Goal: Information Seeking & Learning: Check status

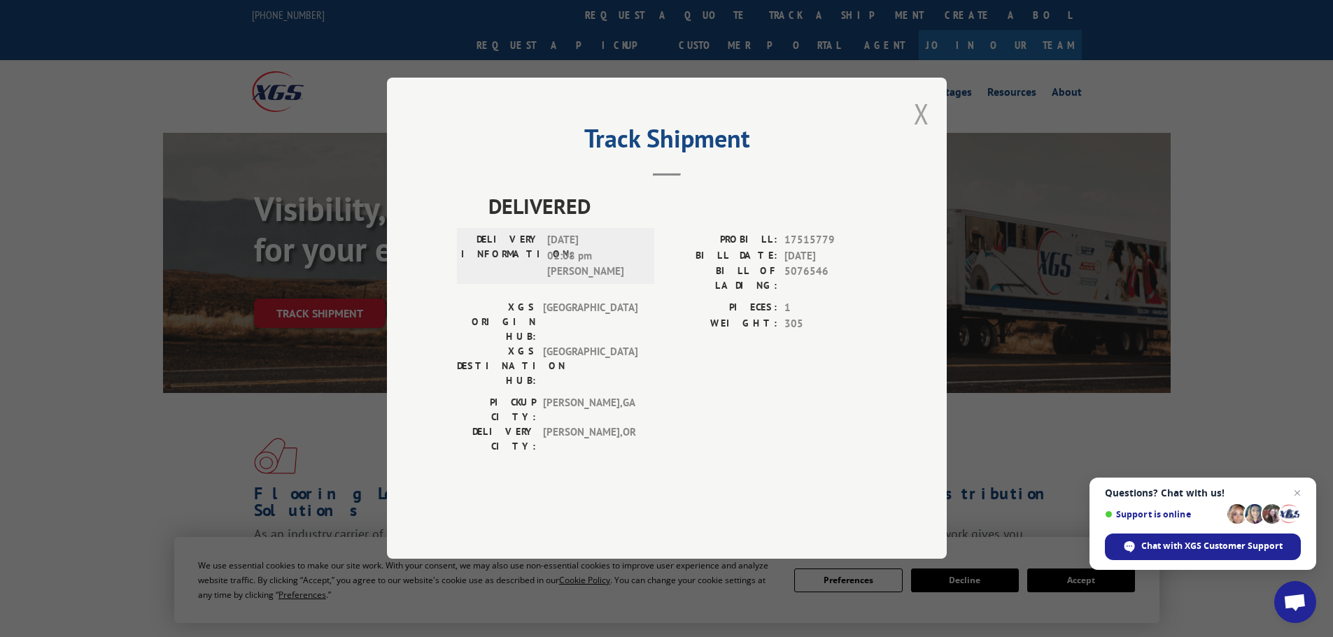
click at [923, 132] on button "Close modal" at bounding box center [921, 113] width 15 height 37
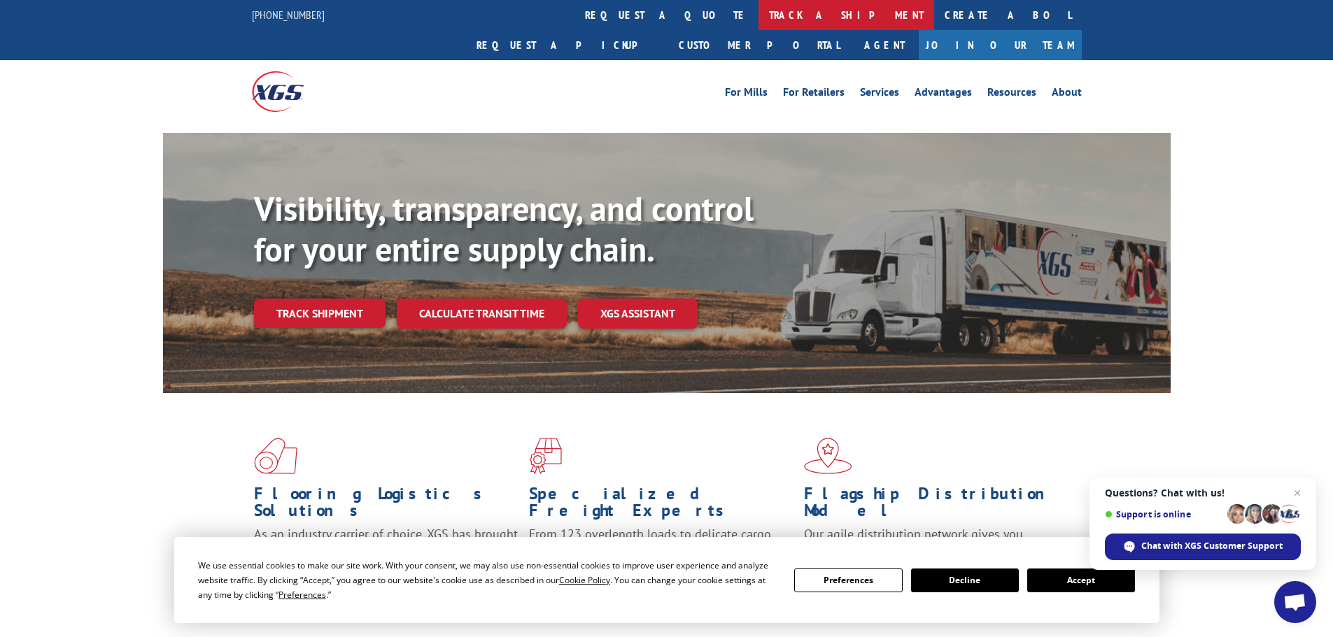
click at [758, 20] on link "track a shipment" at bounding box center [846, 15] width 176 height 30
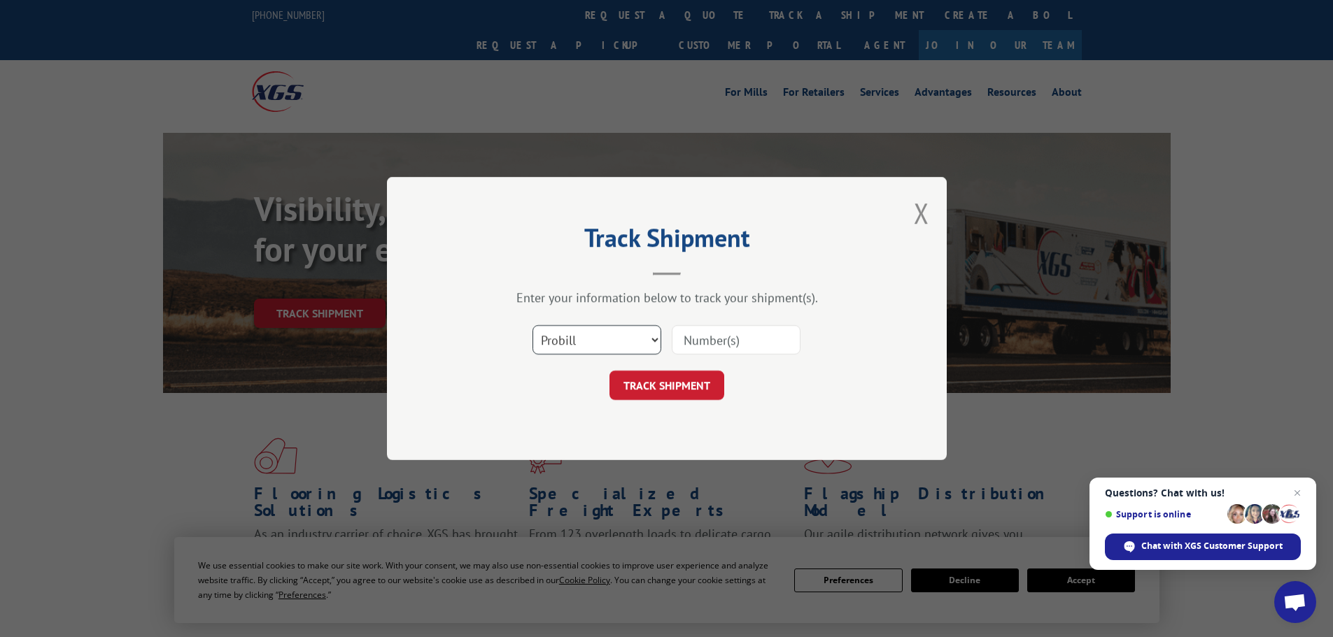
click at [585, 335] on select "Select category... Probill BOL PO" at bounding box center [596, 339] width 129 height 29
select select "bol"
click at [532, 325] on select "Select category... Probill BOL PO" at bounding box center [596, 339] width 129 height 29
click at [696, 339] on input at bounding box center [736, 339] width 129 height 29
paste input "6024254"
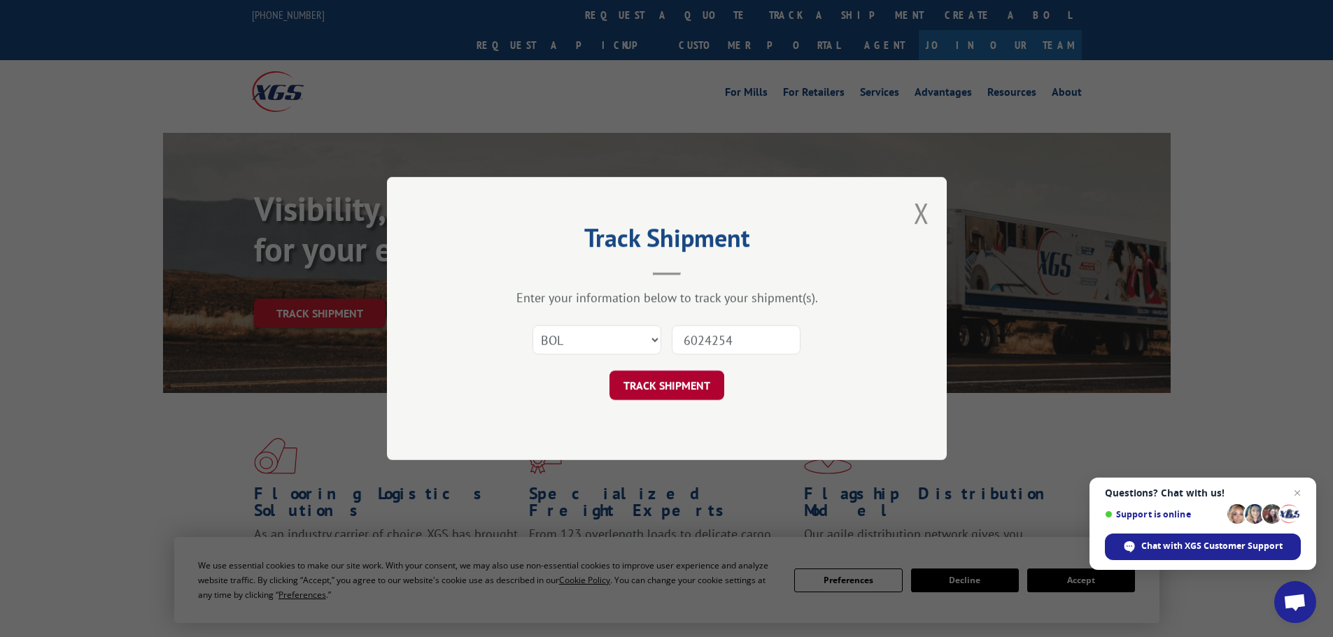
type input "6024254"
click at [672, 377] on button "TRACK SHIPMENT" at bounding box center [666, 385] width 115 height 29
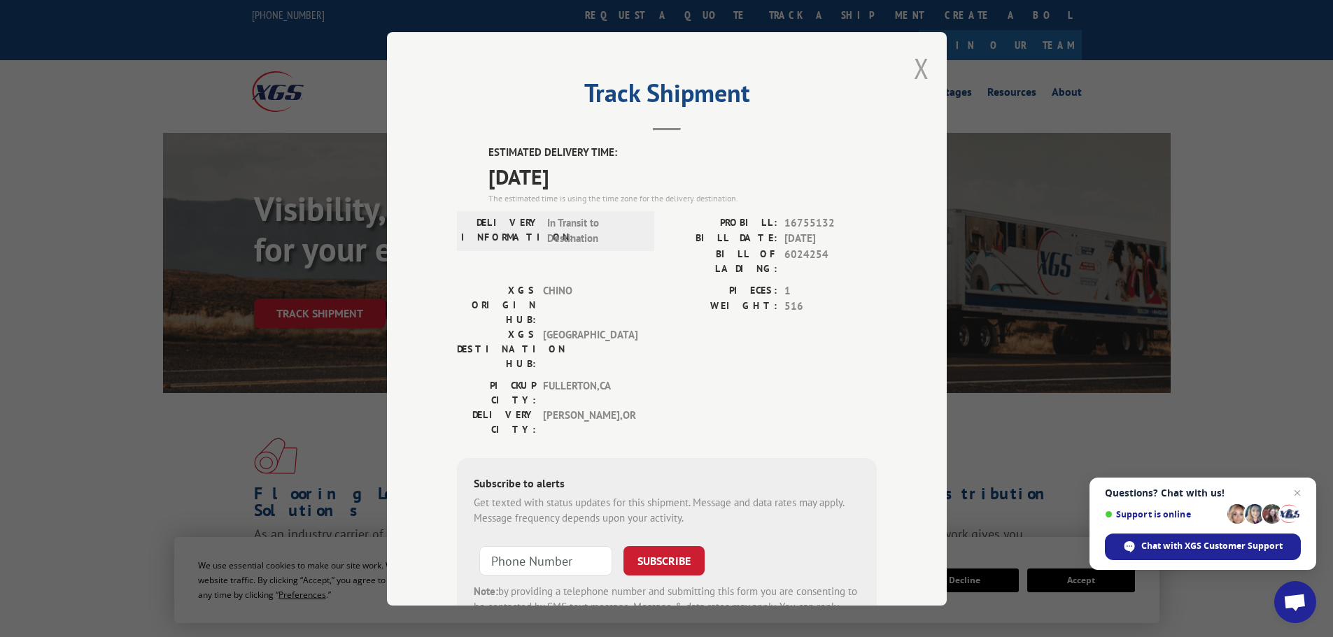
click at [918, 71] on button "Close modal" at bounding box center [921, 68] width 15 height 37
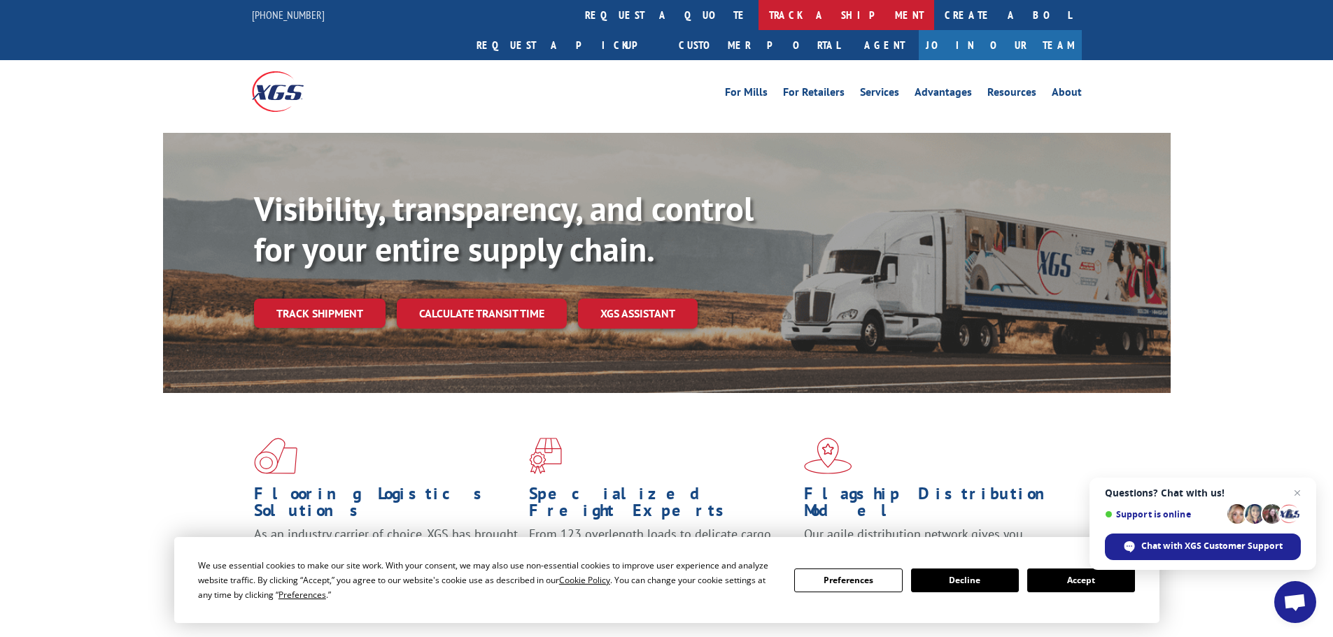
click at [758, 29] on link "track a shipment" at bounding box center [846, 15] width 176 height 30
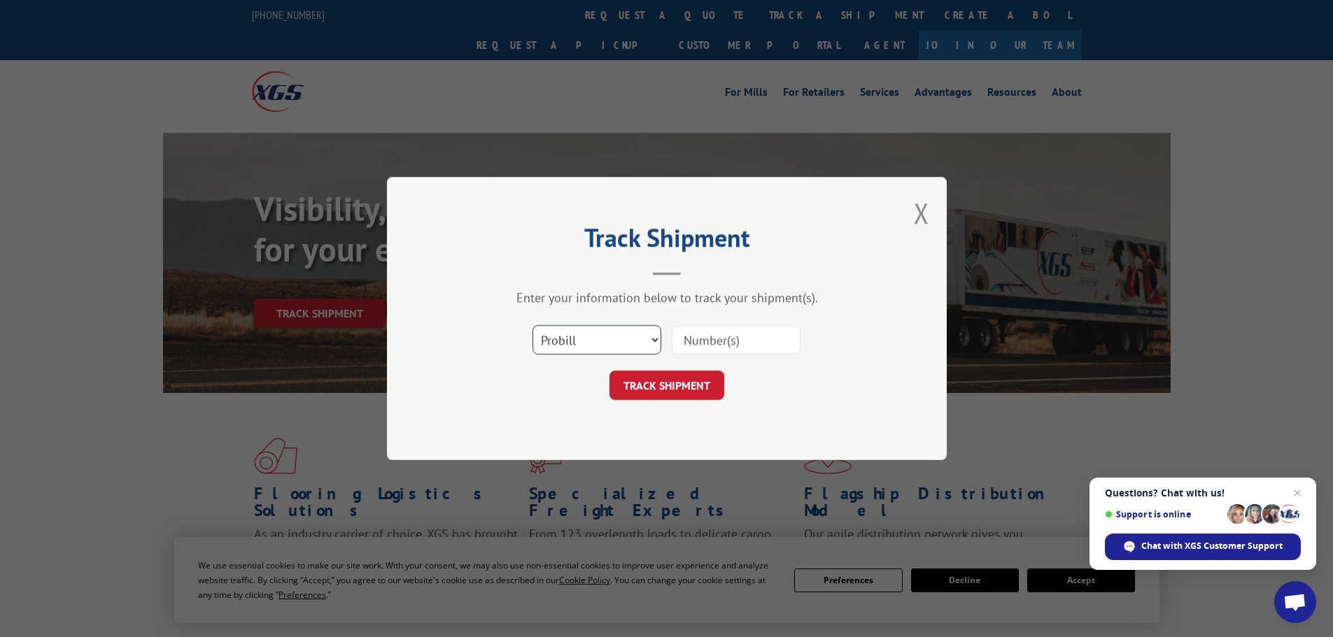
drag, startPoint x: 616, startPoint y: 344, endPoint x: 607, endPoint y: 353, distance: 12.9
click at [616, 344] on select "Select category... Probill BOL PO" at bounding box center [596, 339] width 129 height 29
click at [532, 325] on select "Select category... Probill BOL PO" at bounding box center [596, 339] width 129 height 29
click at [577, 348] on select "Select category... Probill BOL PO" at bounding box center [596, 339] width 129 height 29
select select "bol"
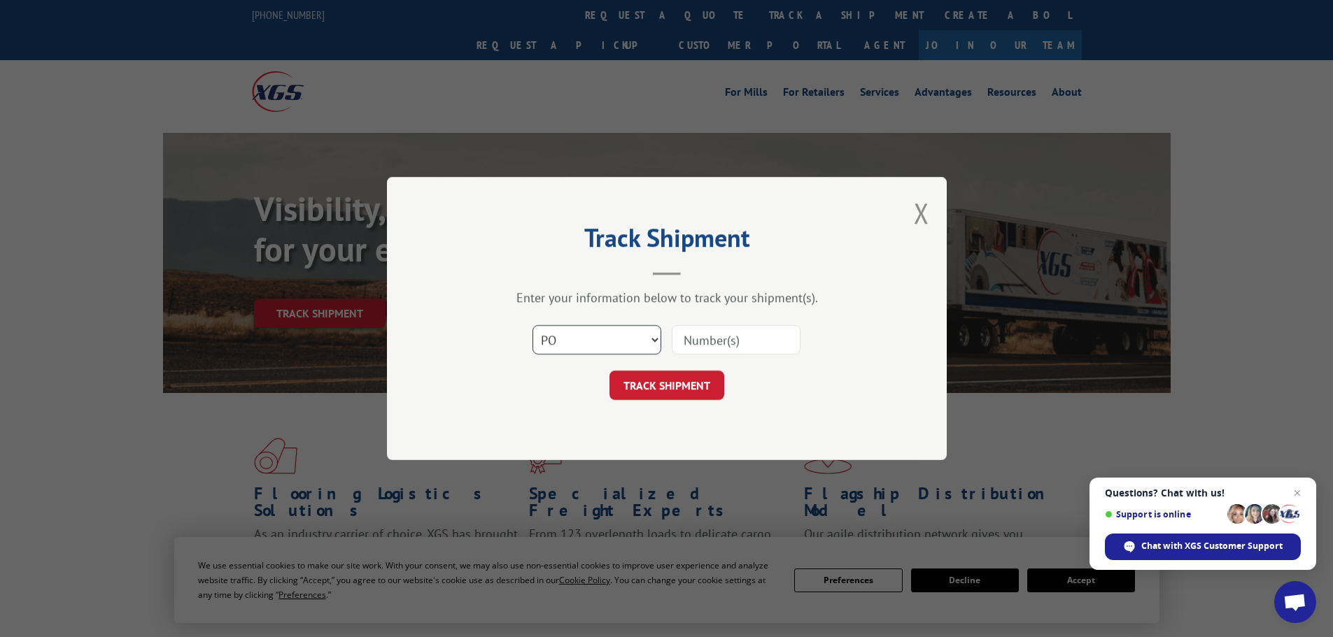
click at [532, 325] on select "Select category... Probill BOL PO" at bounding box center [596, 339] width 129 height 29
click at [694, 345] on input at bounding box center [736, 339] width 129 height 29
paste input "6013247"
type input "6013247"
click at [694, 378] on button "TRACK SHIPMENT" at bounding box center [666, 385] width 115 height 29
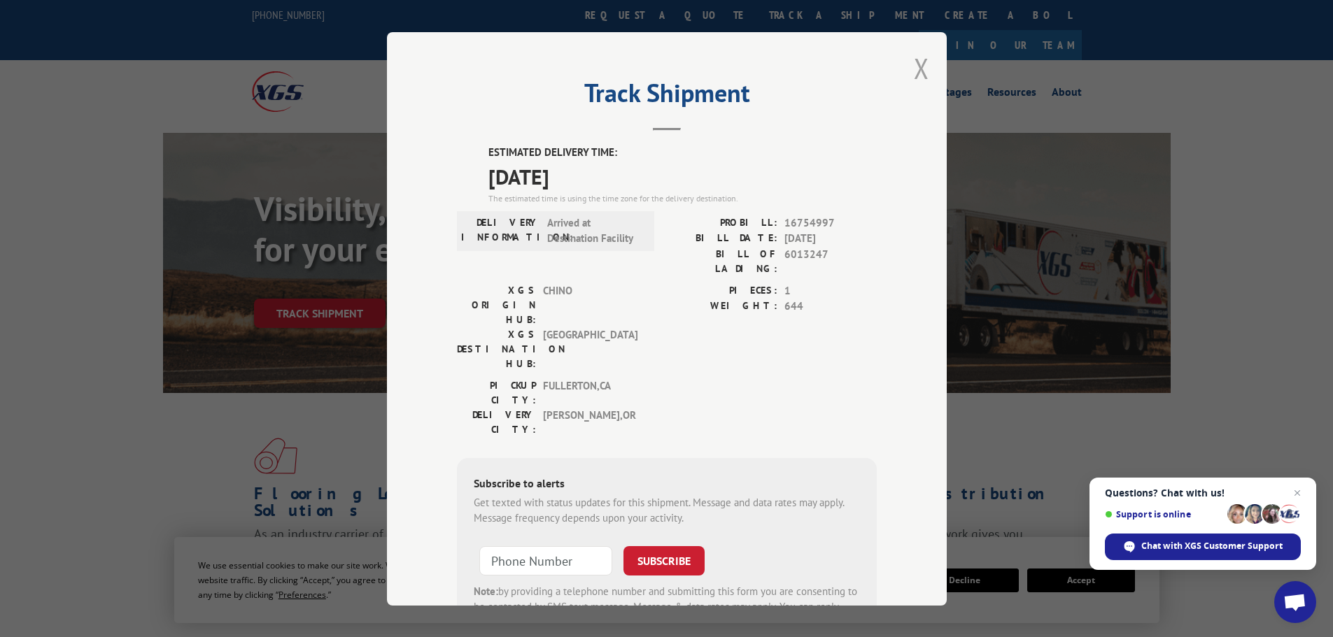
click at [916, 66] on button "Close modal" at bounding box center [921, 68] width 15 height 37
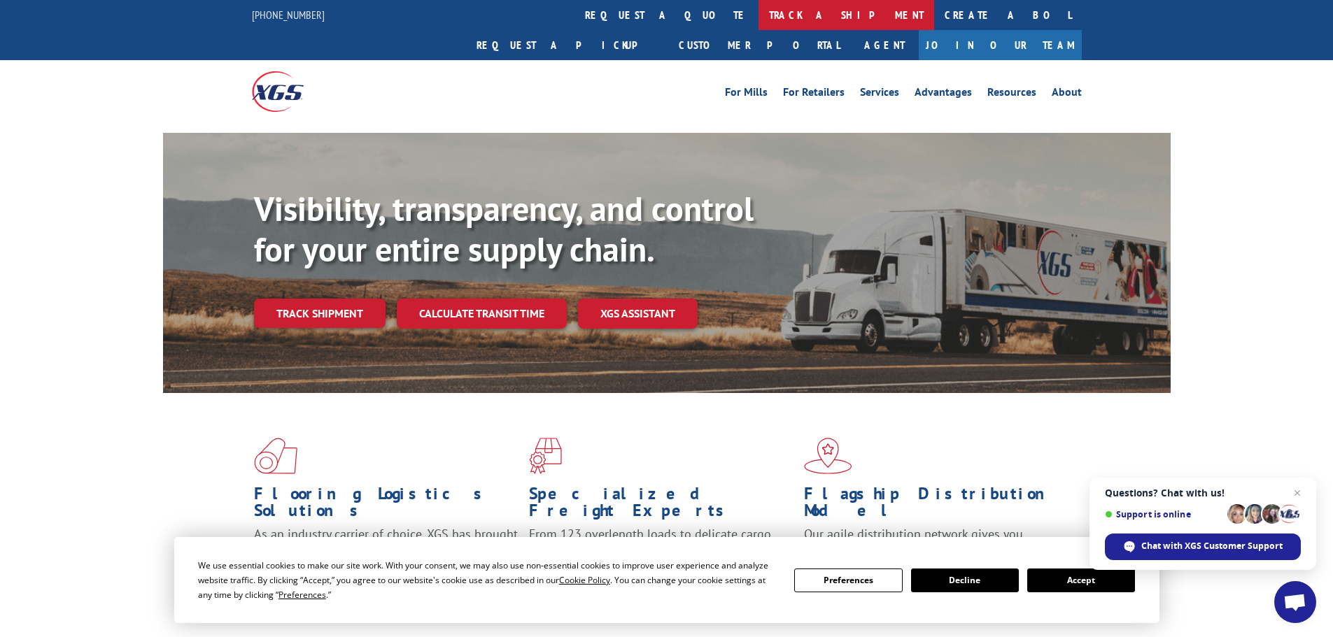
click at [758, 9] on link "track a shipment" at bounding box center [846, 15] width 176 height 30
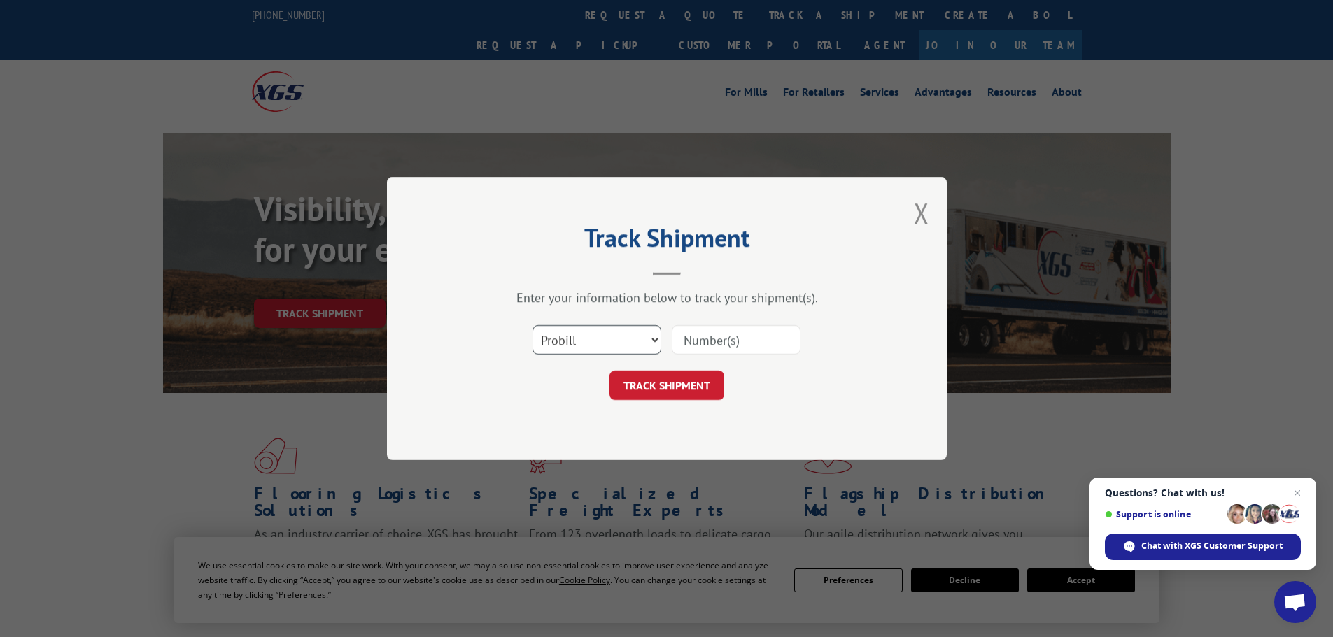
drag, startPoint x: 591, startPoint y: 350, endPoint x: 583, endPoint y: 354, distance: 9.4
click at [591, 350] on select "Select category... Probill BOL PO" at bounding box center [596, 339] width 129 height 29
select select "bol"
click at [532, 325] on select "Select category... Probill BOL PO" at bounding box center [596, 339] width 129 height 29
click at [698, 334] on input at bounding box center [736, 339] width 129 height 29
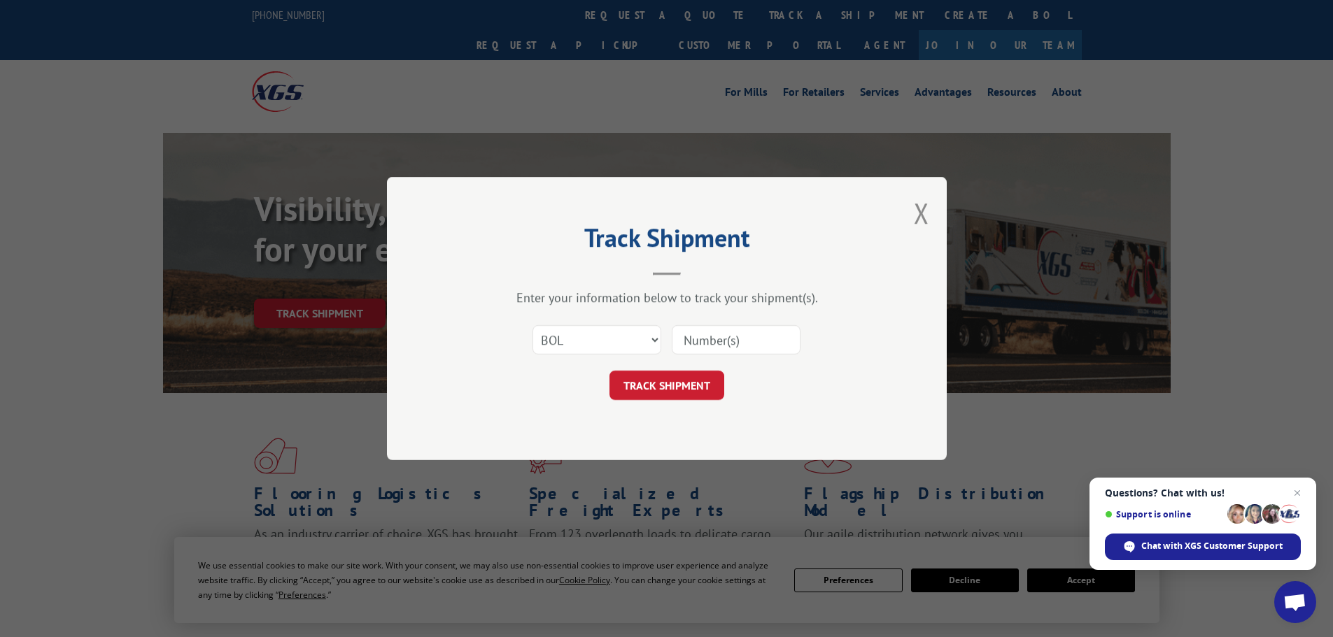
paste input "6013246"
type input "6013246"
click at [684, 380] on button "TRACK SHIPMENT" at bounding box center [666, 385] width 115 height 29
